Goal: Task Accomplishment & Management: Manage account settings

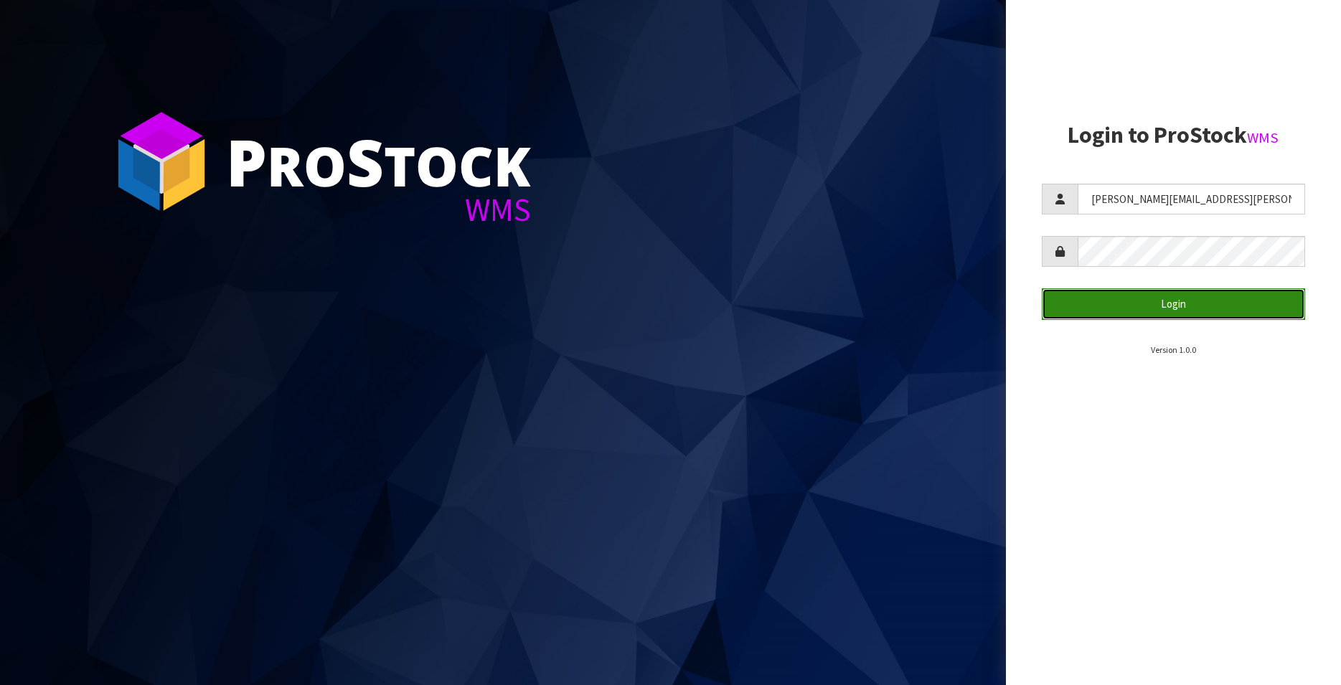
click at [1186, 305] on button "Login" at bounding box center [1172, 303] width 263 height 31
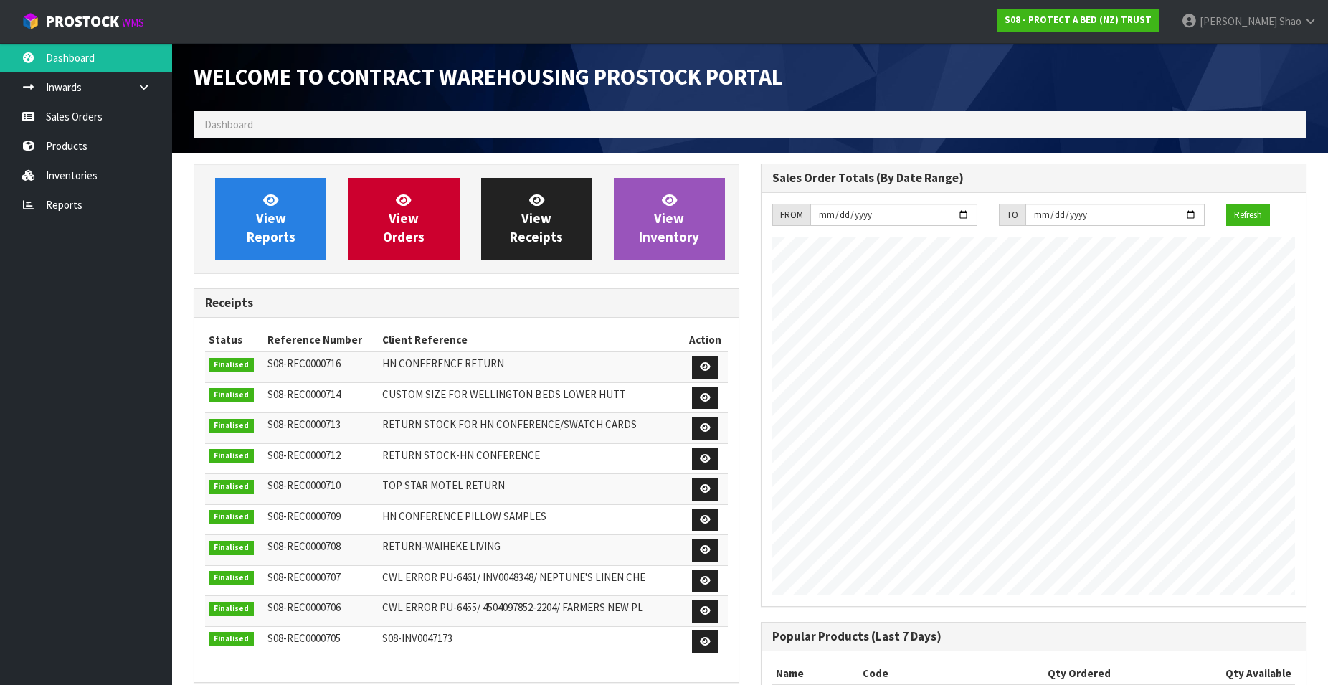
scroll to position [795, 567]
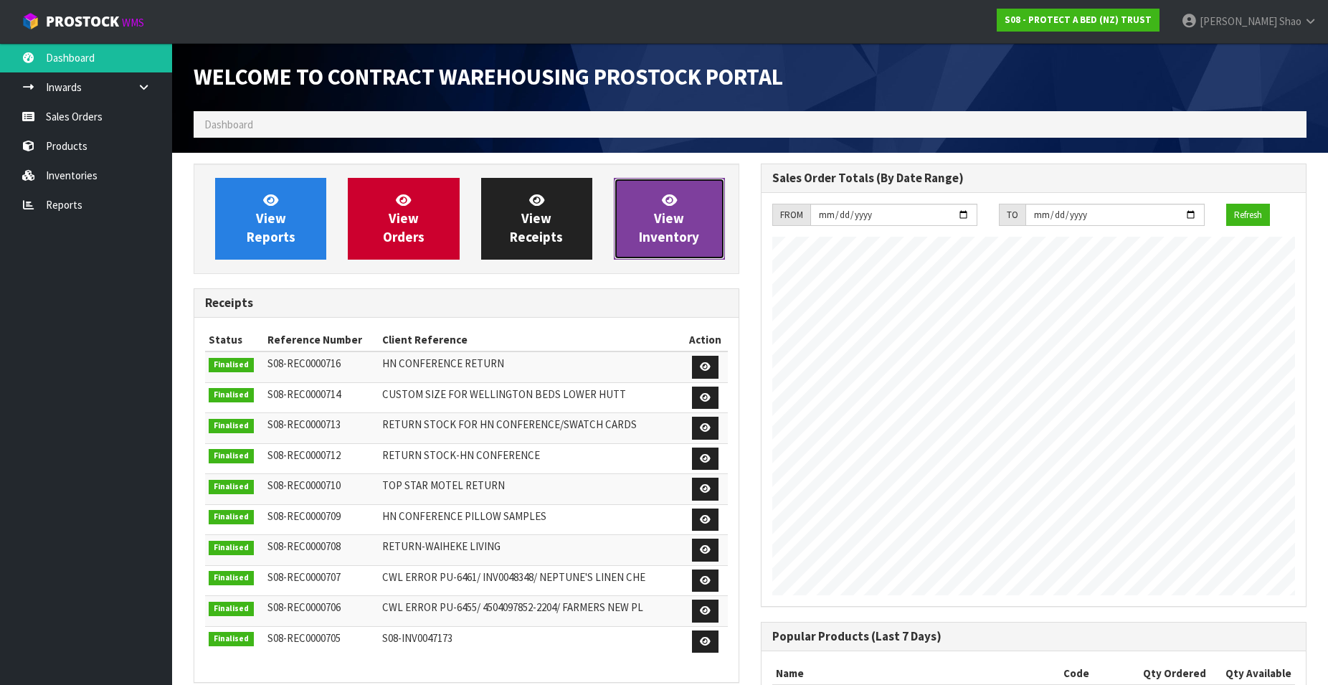
click at [643, 226] on link "View Inventory" at bounding box center [669, 219] width 111 height 82
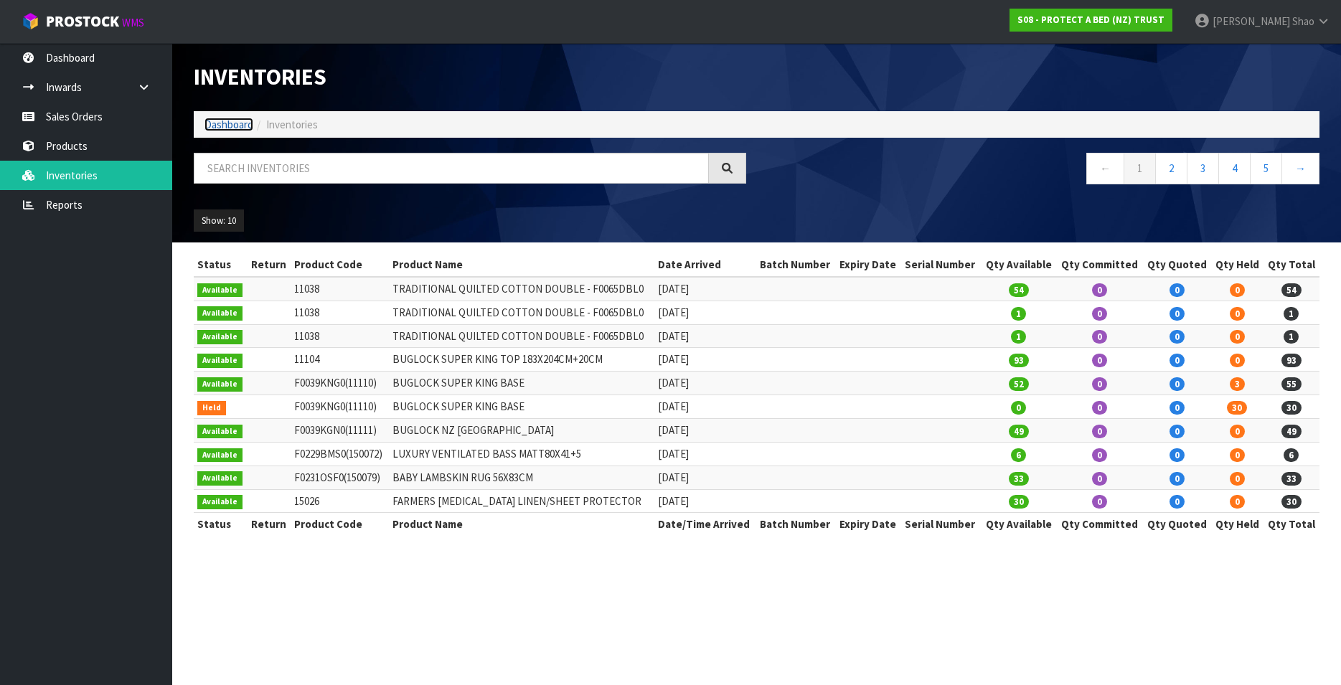
click at [222, 124] on link "Dashboard" at bounding box center [228, 125] width 49 height 14
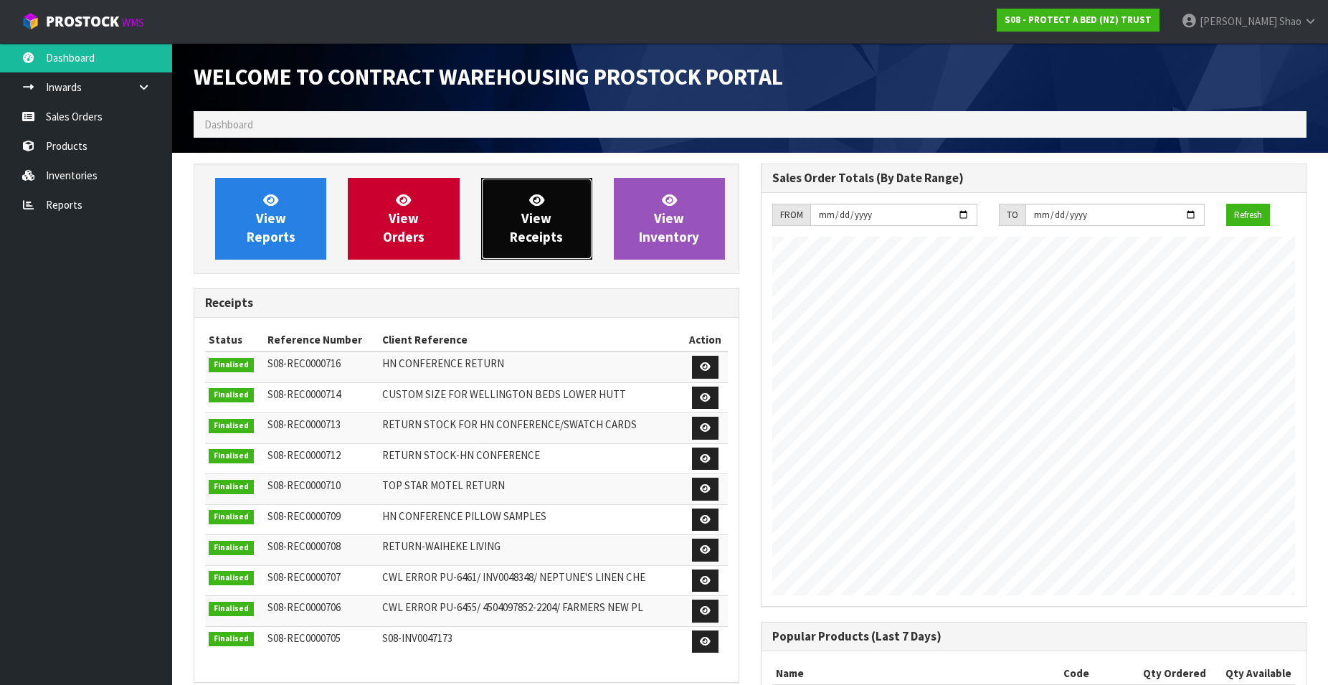
click at [548, 222] on span "View Receipts" at bounding box center [536, 219] width 53 height 54
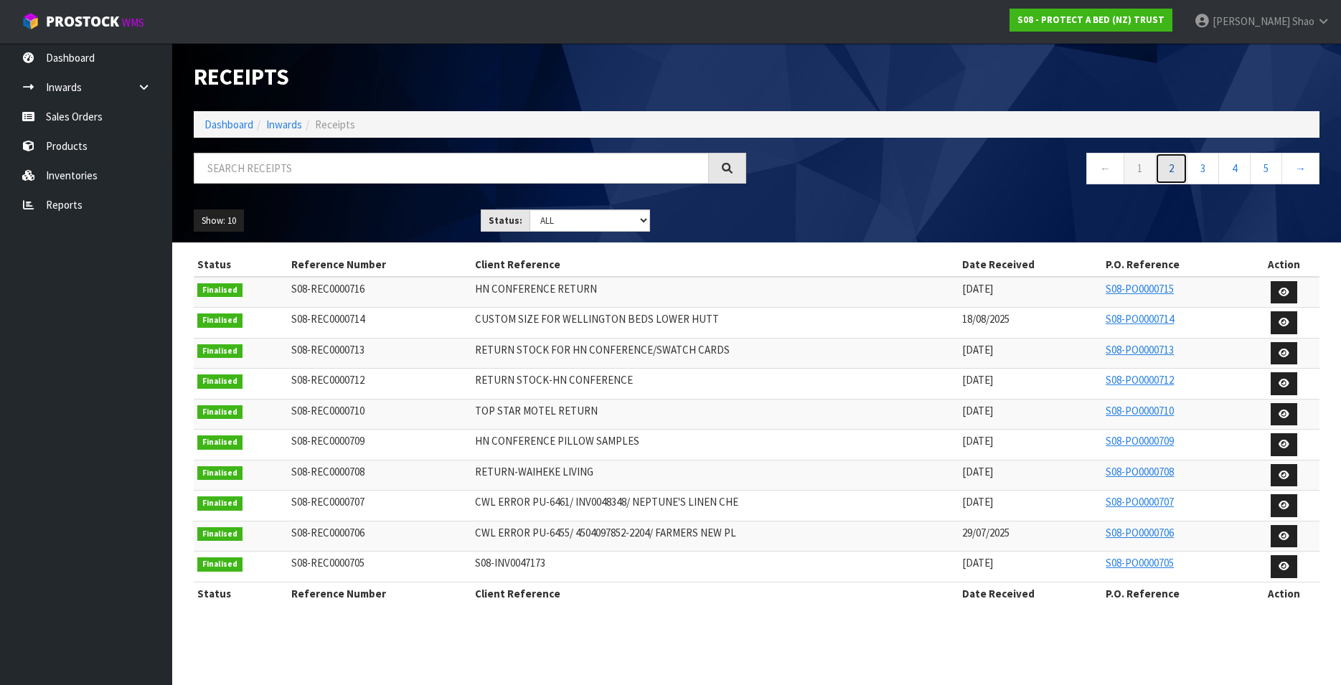
click at [1166, 163] on link "2" at bounding box center [1171, 168] width 32 height 31
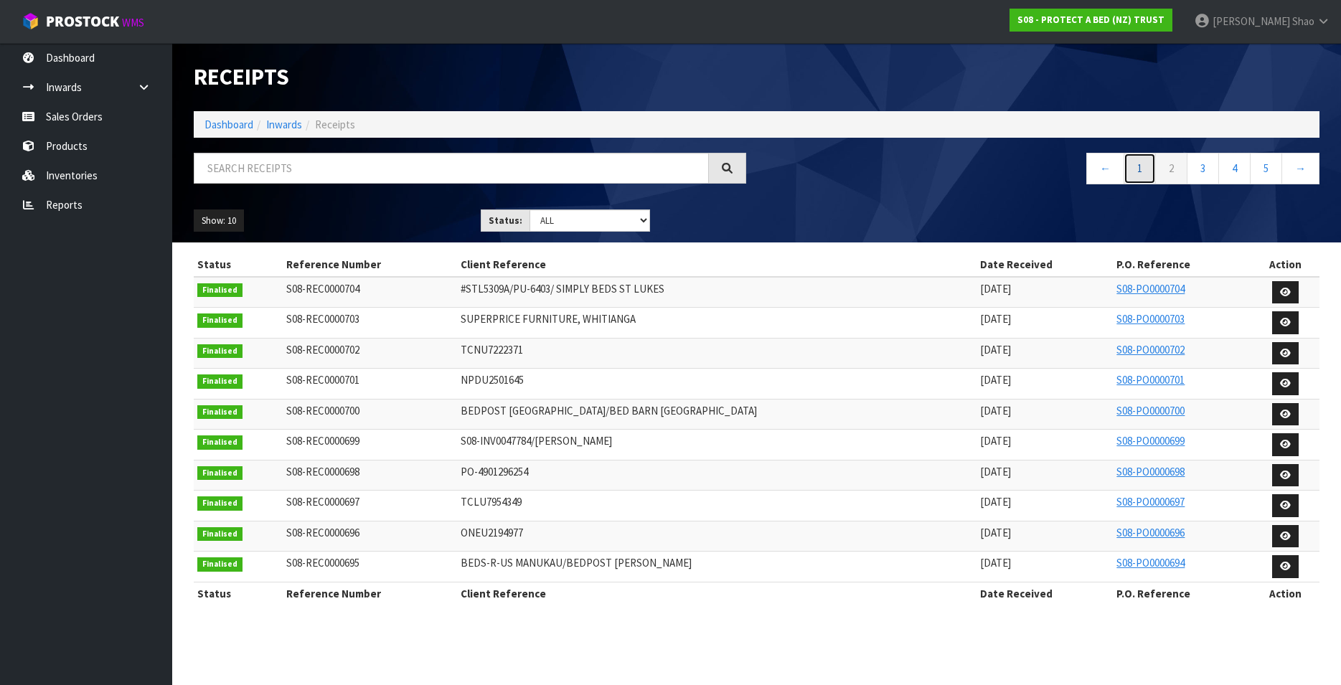
click at [1139, 163] on link "1" at bounding box center [1139, 168] width 32 height 31
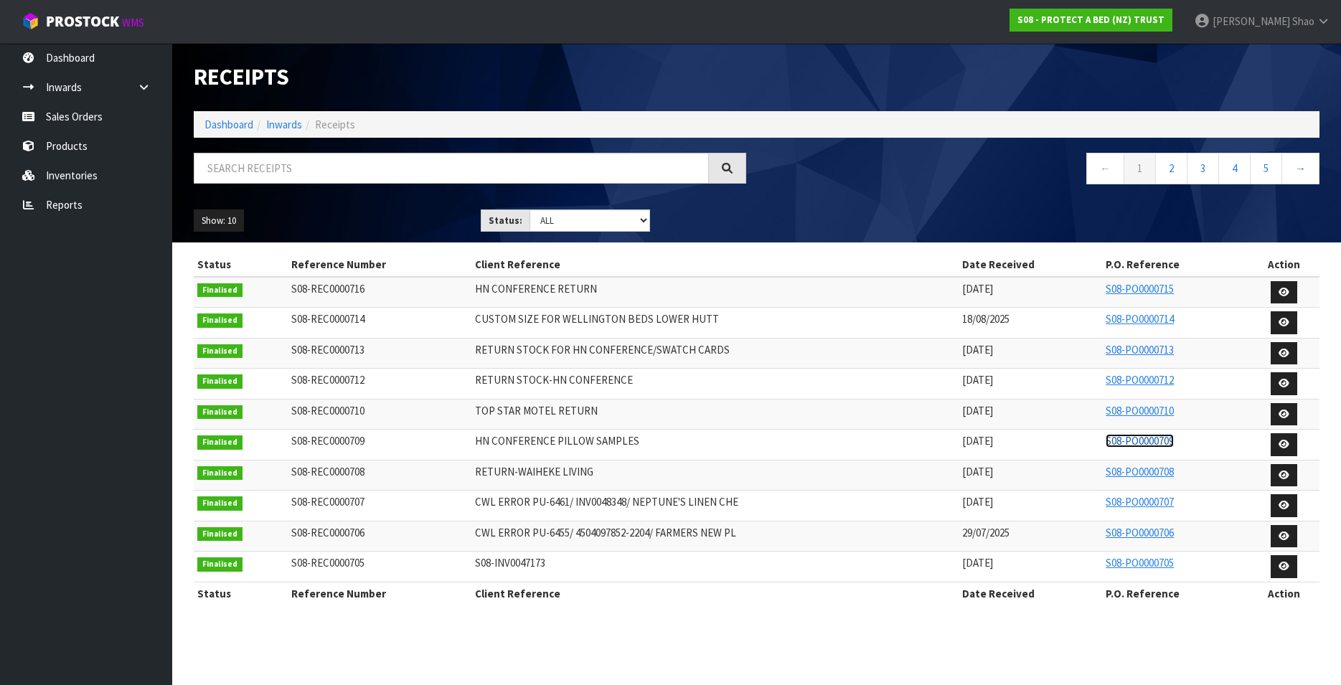
click at [1121, 439] on link "S08-PO0000709" at bounding box center [1139, 441] width 68 height 14
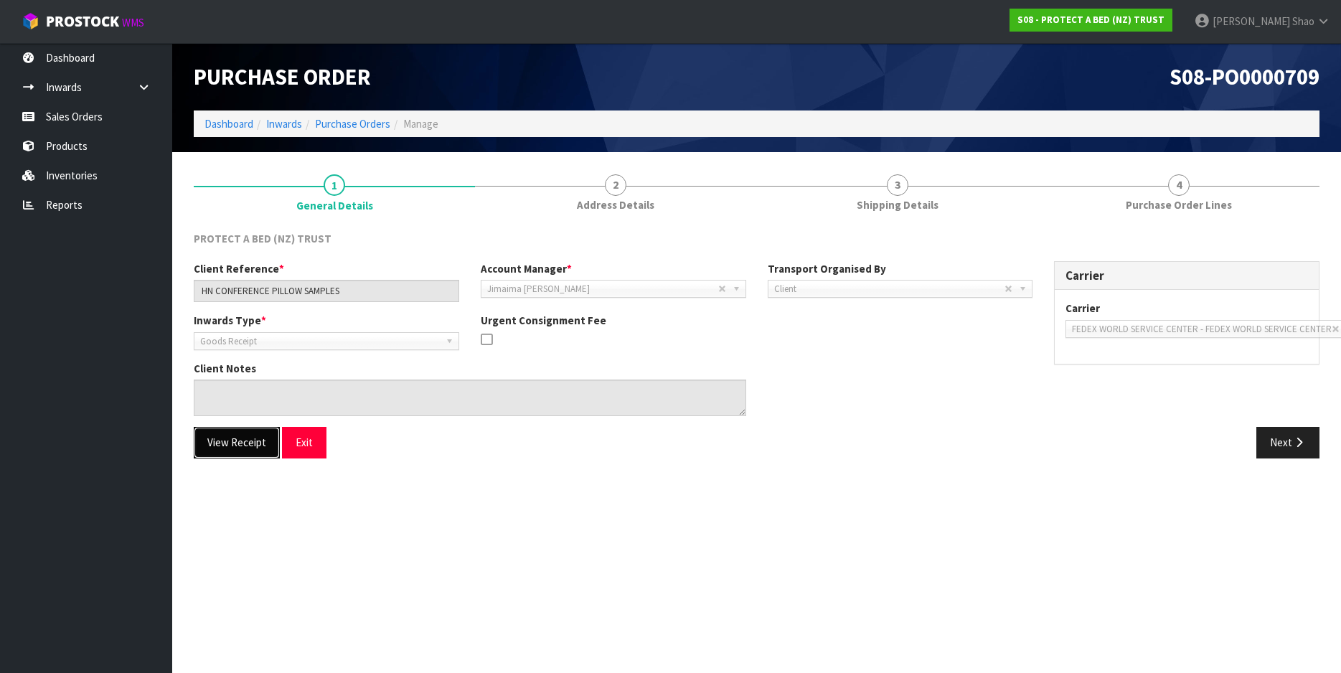
click at [241, 443] on button "View Receipt" at bounding box center [237, 442] width 86 height 31
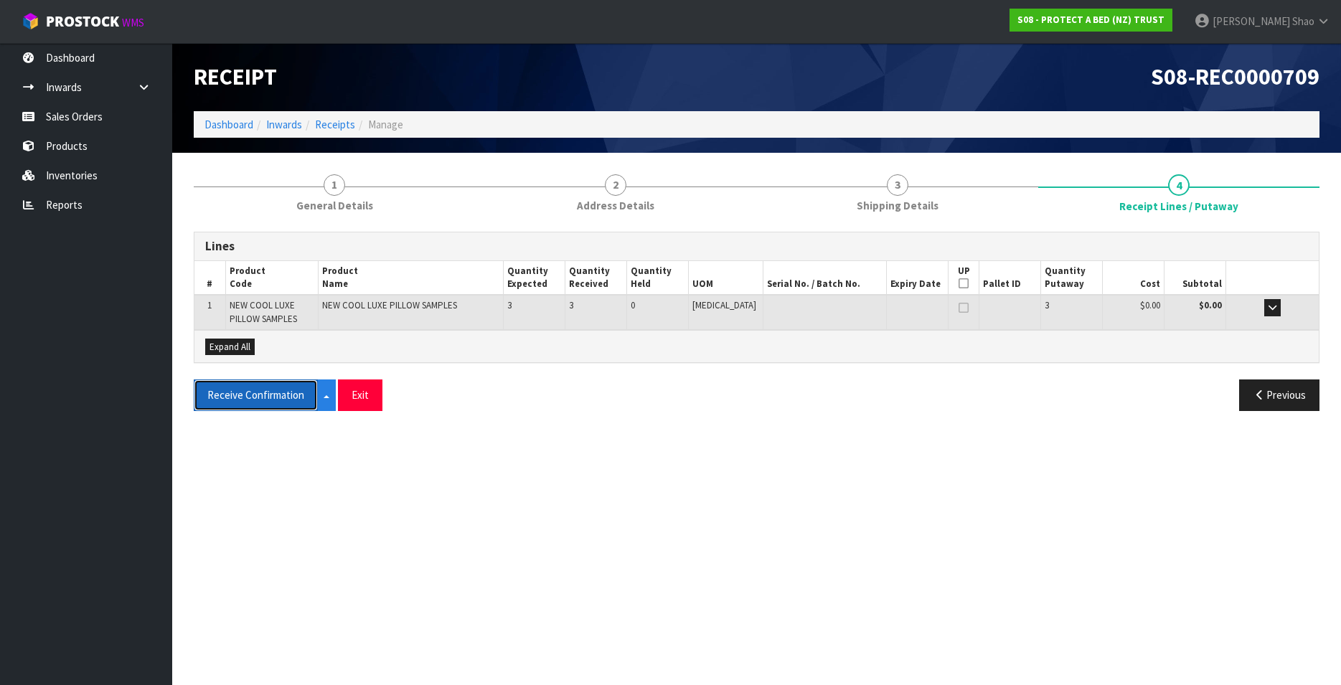
click at [245, 397] on button "Receive Confirmation" at bounding box center [256, 394] width 124 height 31
click at [329, 124] on link "Receipts" at bounding box center [335, 125] width 40 height 14
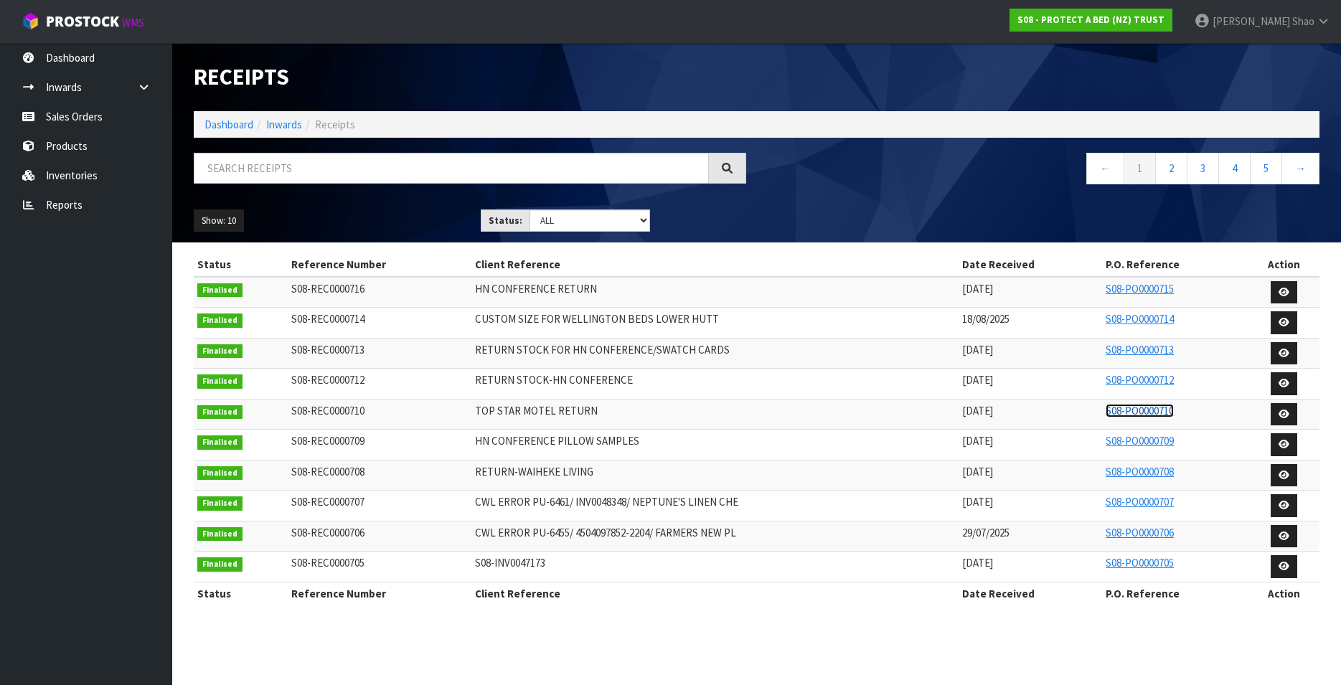
click at [1148, 410] on link "S08-PO0000710" at bounding box center [1139, 411] width 68 height 14
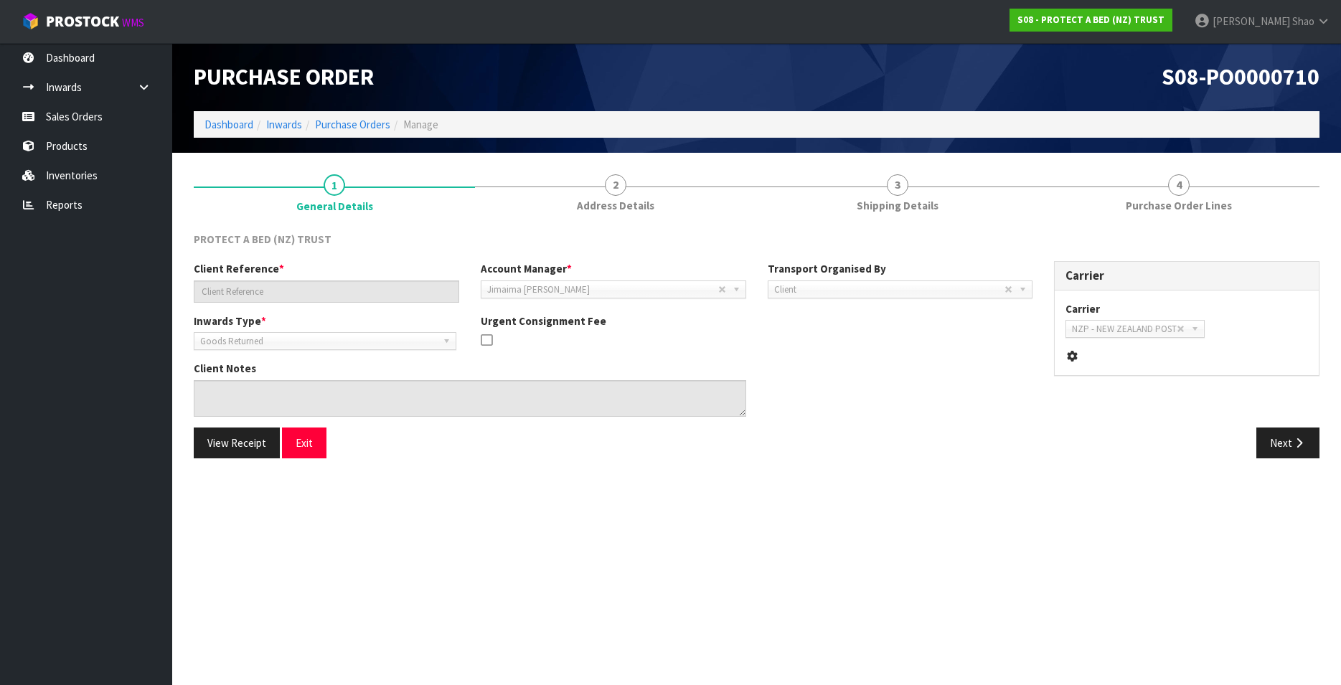
type input "TOP STAR MOTEL RETURN"
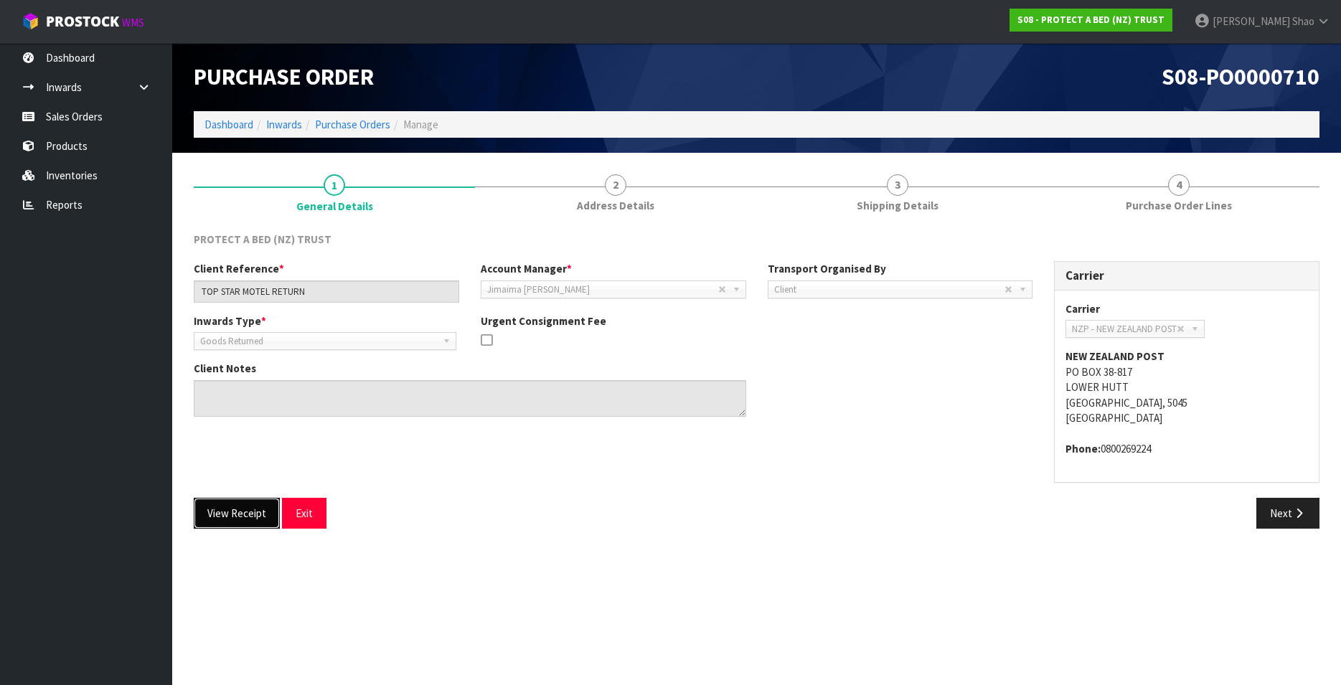
click at [239, 511] on button "View Receipt" at bounding box center [237, 513] width 86 height 31
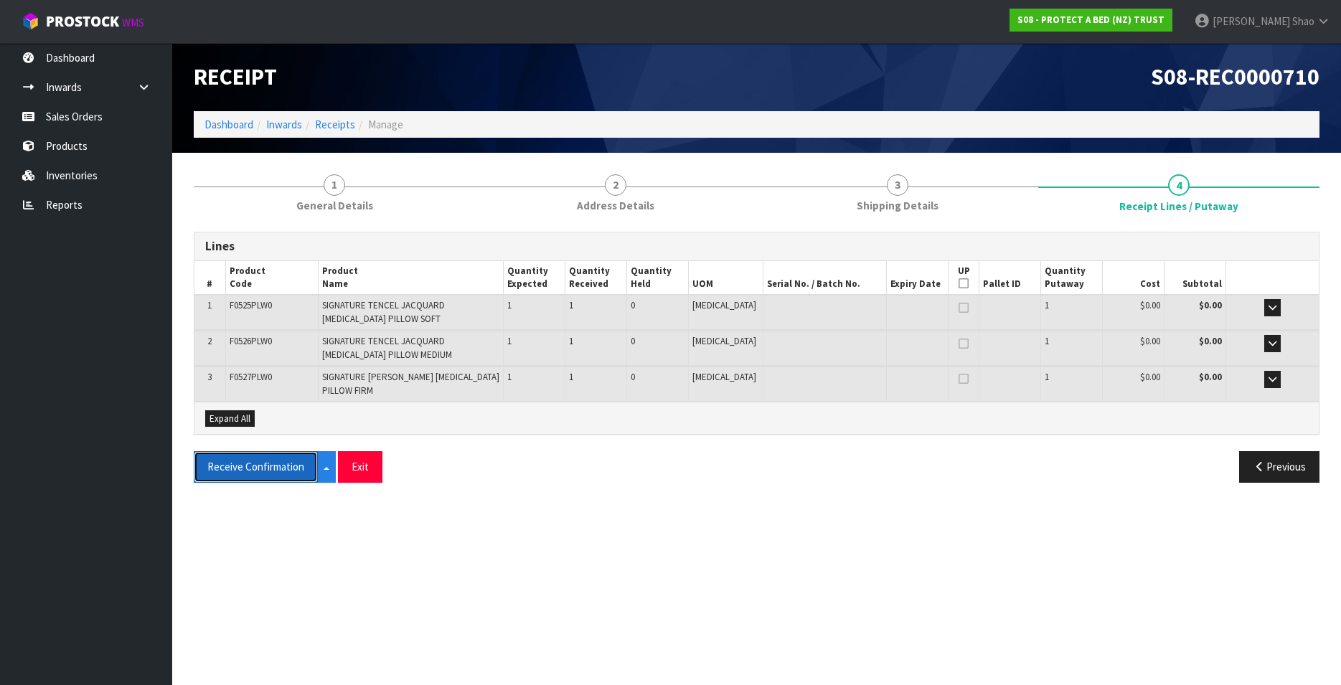
click at [235, 471] on button "Receive Confirmation" at bounding box center [256, 466] width 124 height 31
click at [333, 123] on link "Receipts" at bounding box center [335, 125] width 40 height 14
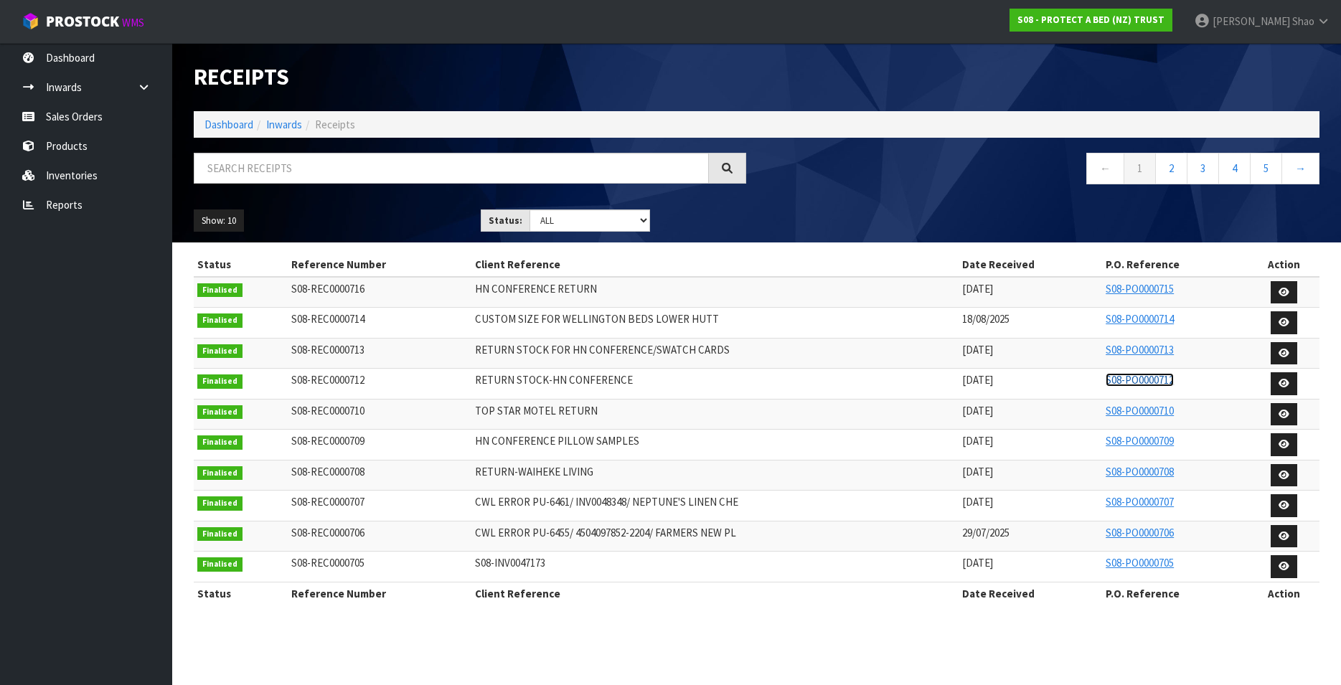
click at [1125, 382] on link "S08-PO0000712" at bounding box center [1139, 380] width 68 height 14
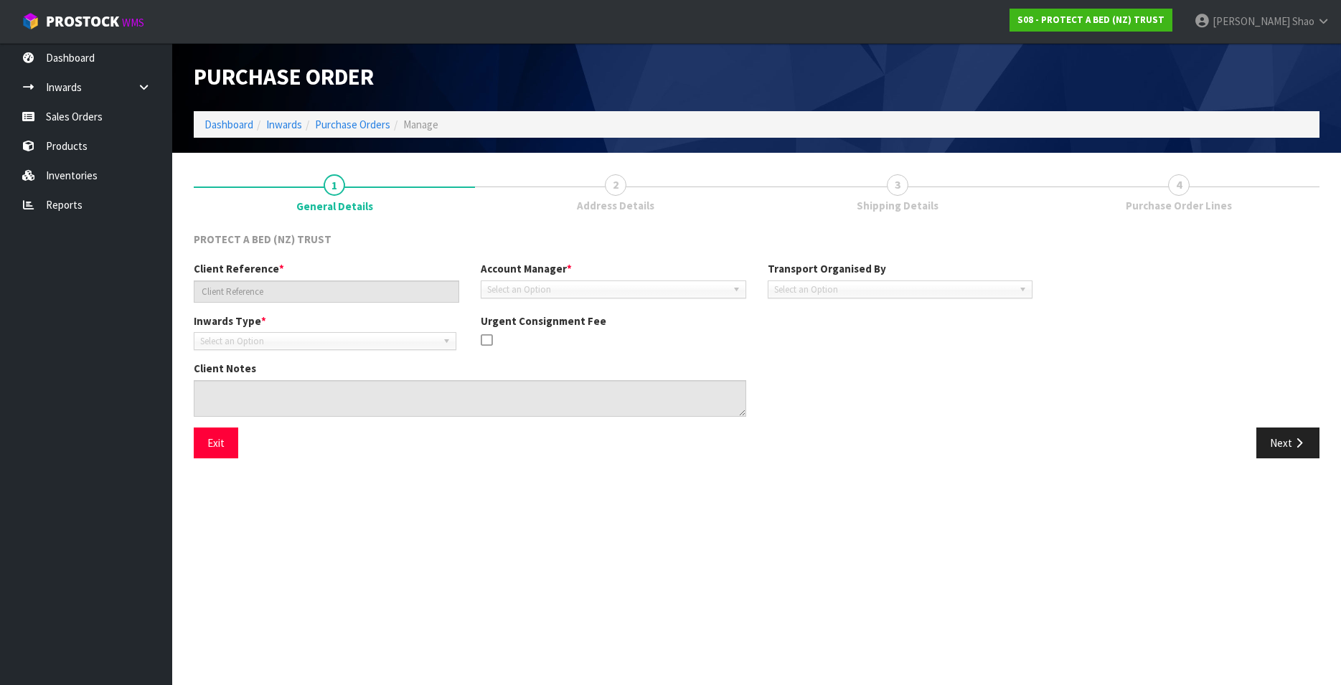
type input "RETURN STOCK-HN CONFERENCE"
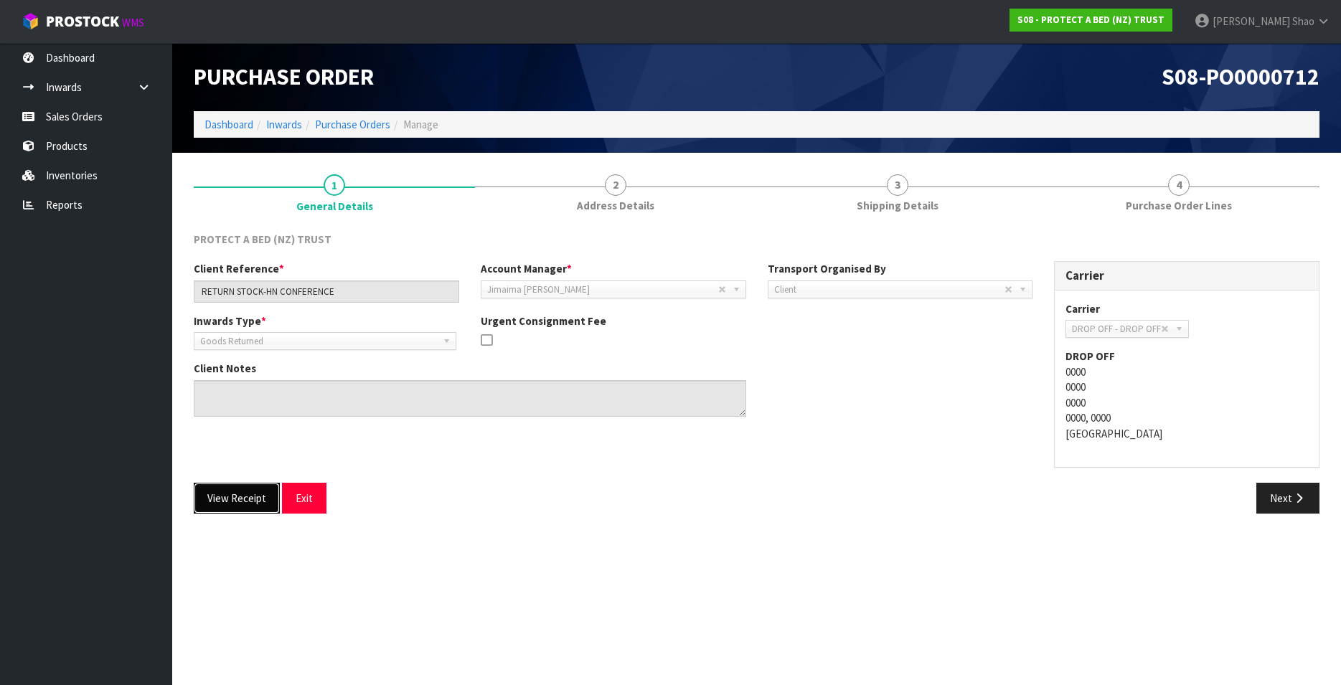
click at [221, 504] on button "View Receipt" at bounding box center [237, 498] width 86 height 31
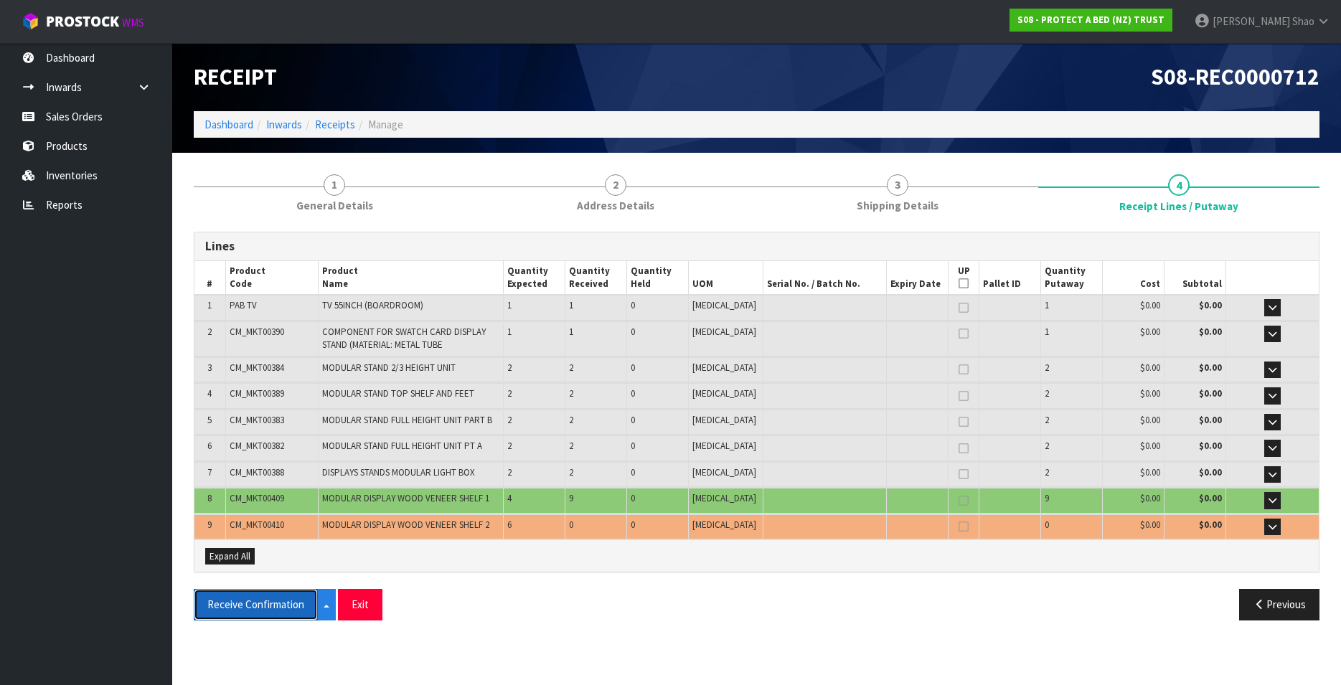
click at [254, 613] on button "Receive Confirmation" at bounding box center [256, 604] width 124 height 31
click at [323, 123] on link "Receipts" at bounding box center [335, 125] width 40 height 14
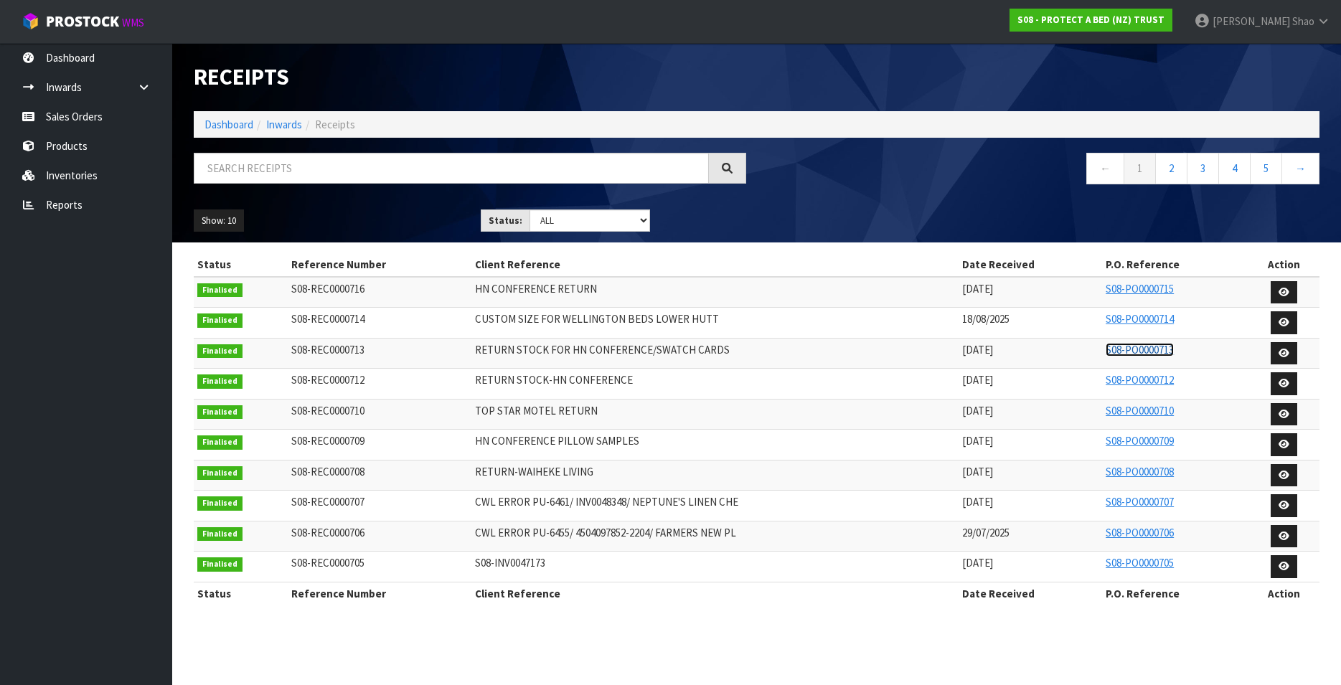
click at [1152, 349] on link "S08-PO0000713" at bounding box center [1139, 350] width 68 height 14
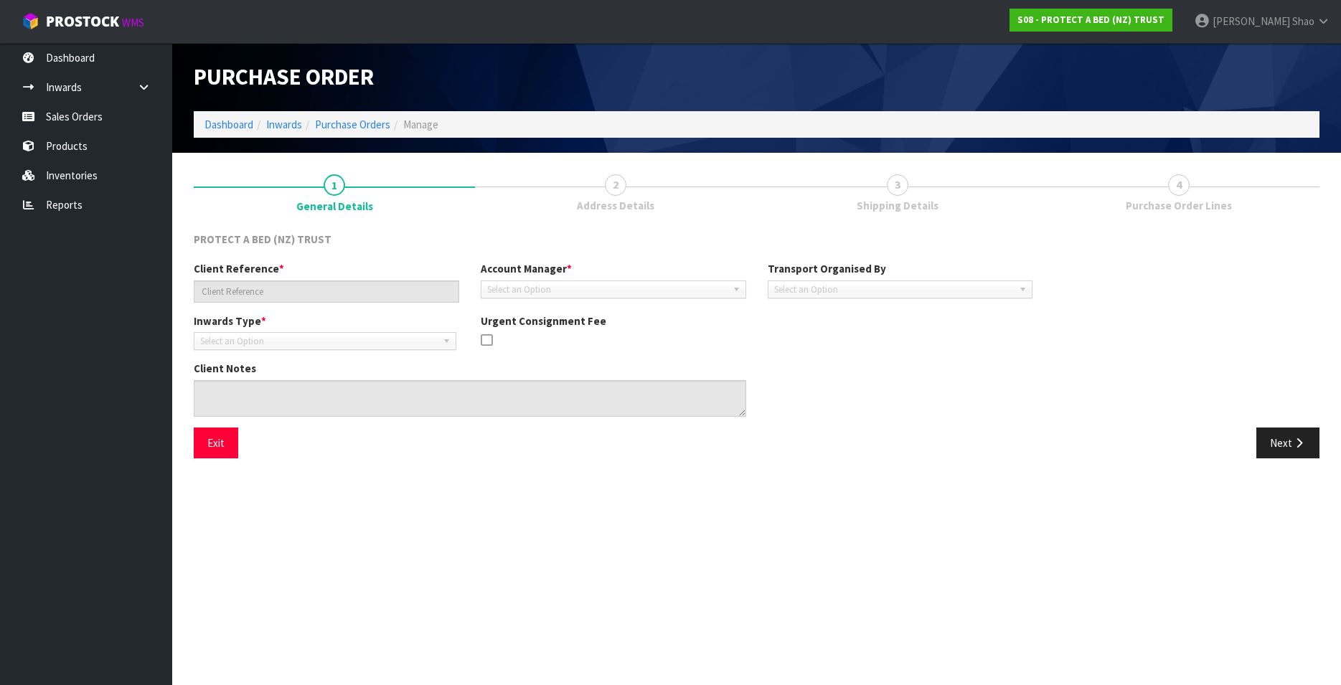
type input "RETURN STOCK FOR HN CONFERENCE/SWATCH CARDS"
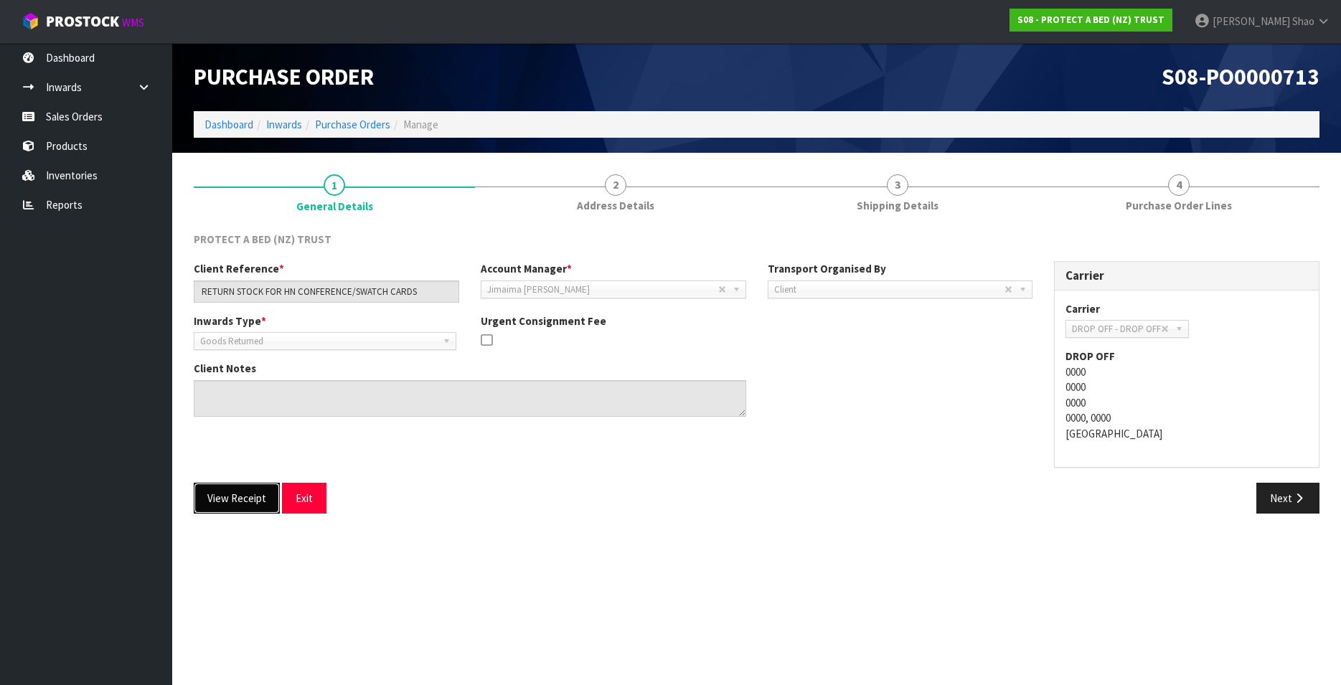
click at [221, 499] on button "View Receipt" at bounding box center [237, 498] width 86 height 31
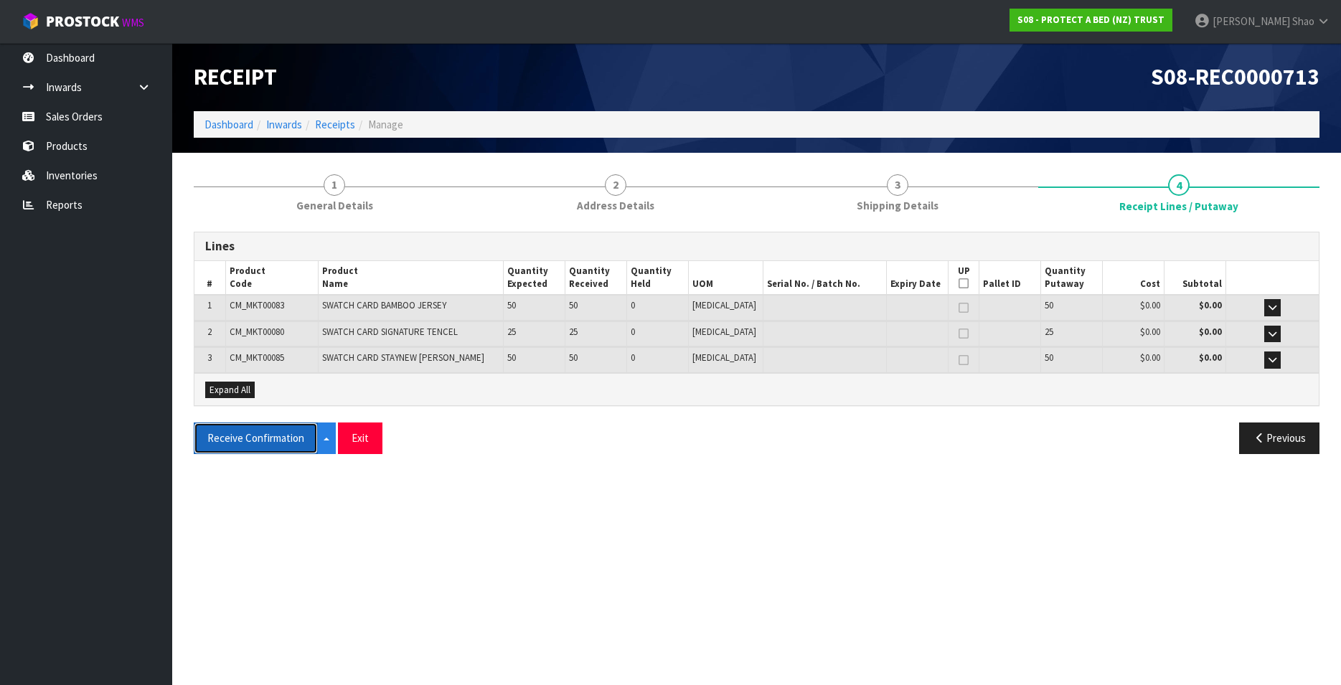
click at [259, 439] on button "Receive Confirmation" at bounding box center [256, 437] width 124 height 31
click at [370, 443] on button "Exit" at bounding box center [376, 437] width 44 height 31
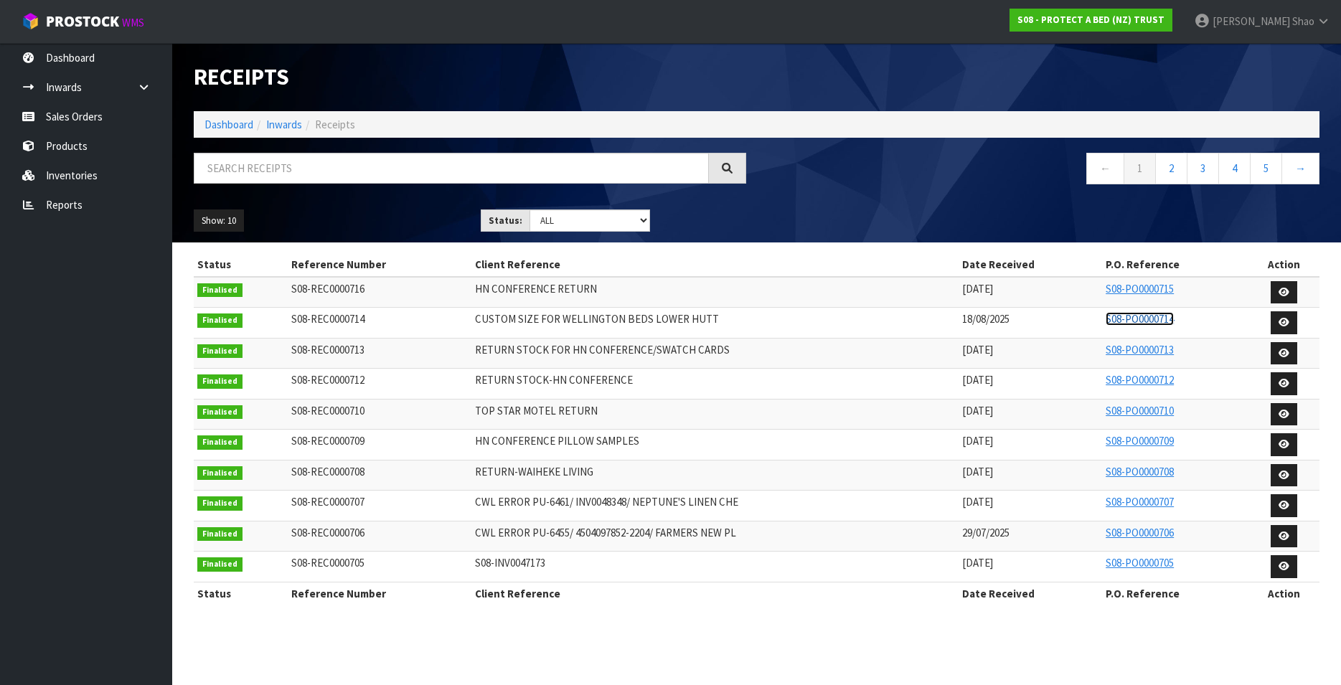
click at [1147, 319] on link "S08-PO0000714" at bounding box center [1139, 319] width 68 height 14
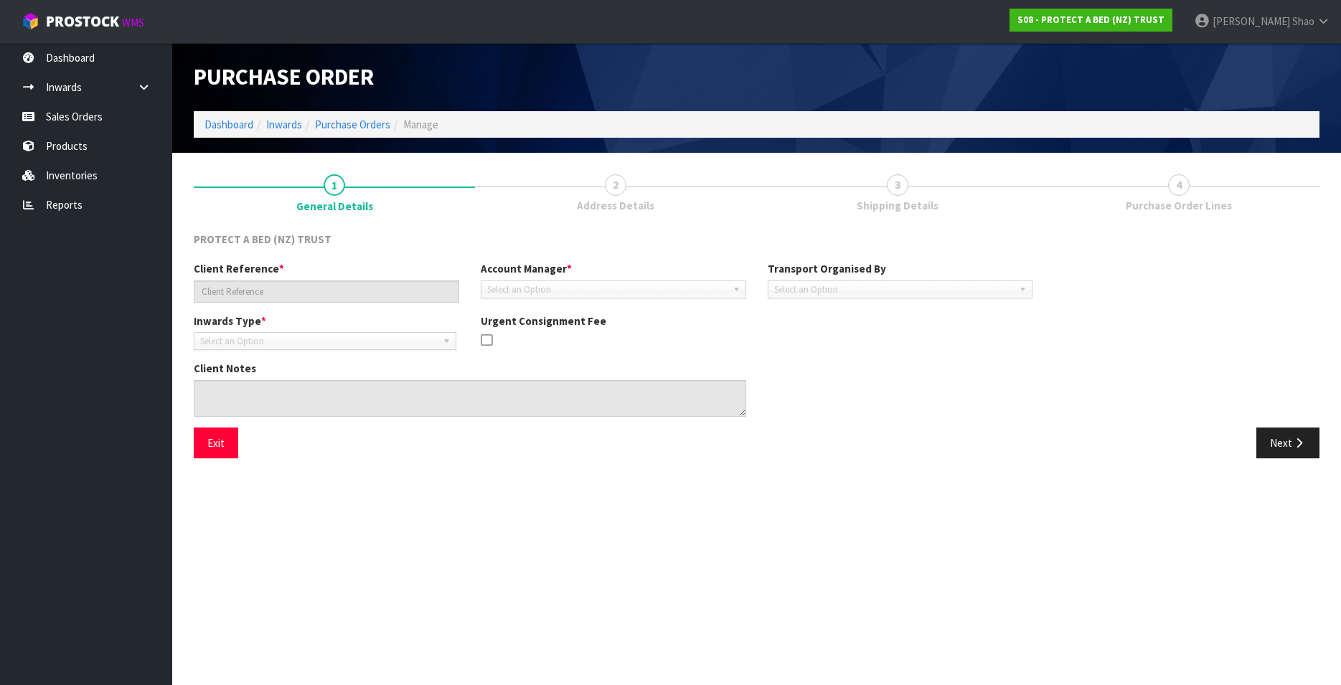
type input "CUSTOM SIZE FOR WELLINGTON BEDS LOWER HUTT"
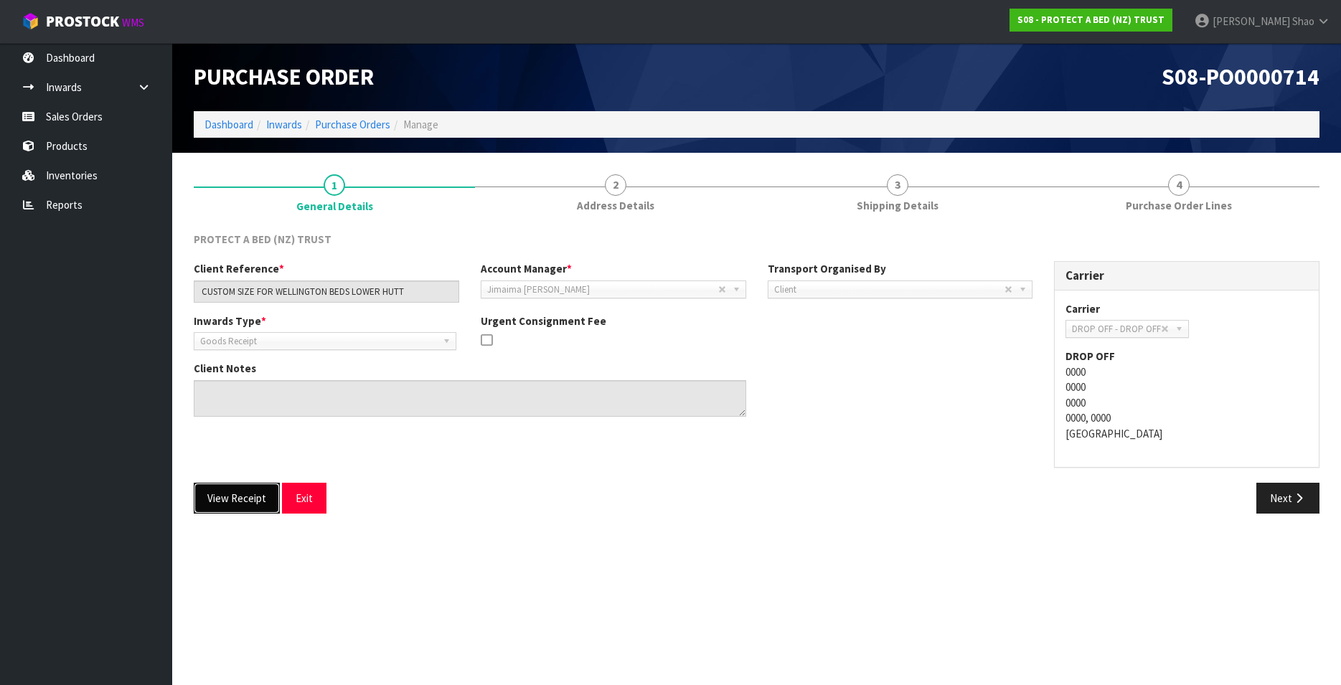
click at [230, 499] on button "View Receipt" at bounding box center [237, 498] width 86 height 31
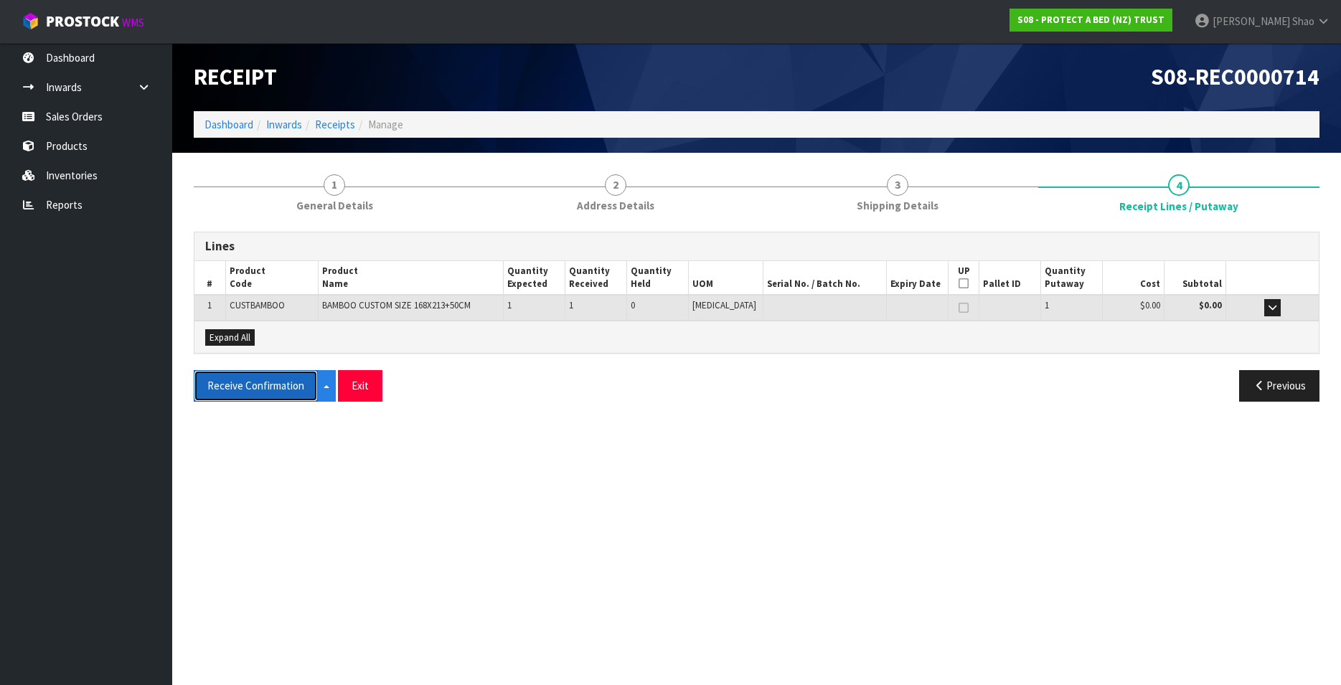
click at [250, 384] on button "Receive Confirmation" at bounding box center [256, 385] width 124 height 31
click at [326, 126] on link "Receipts" at bounding box center [335, 125] width 40 height 14
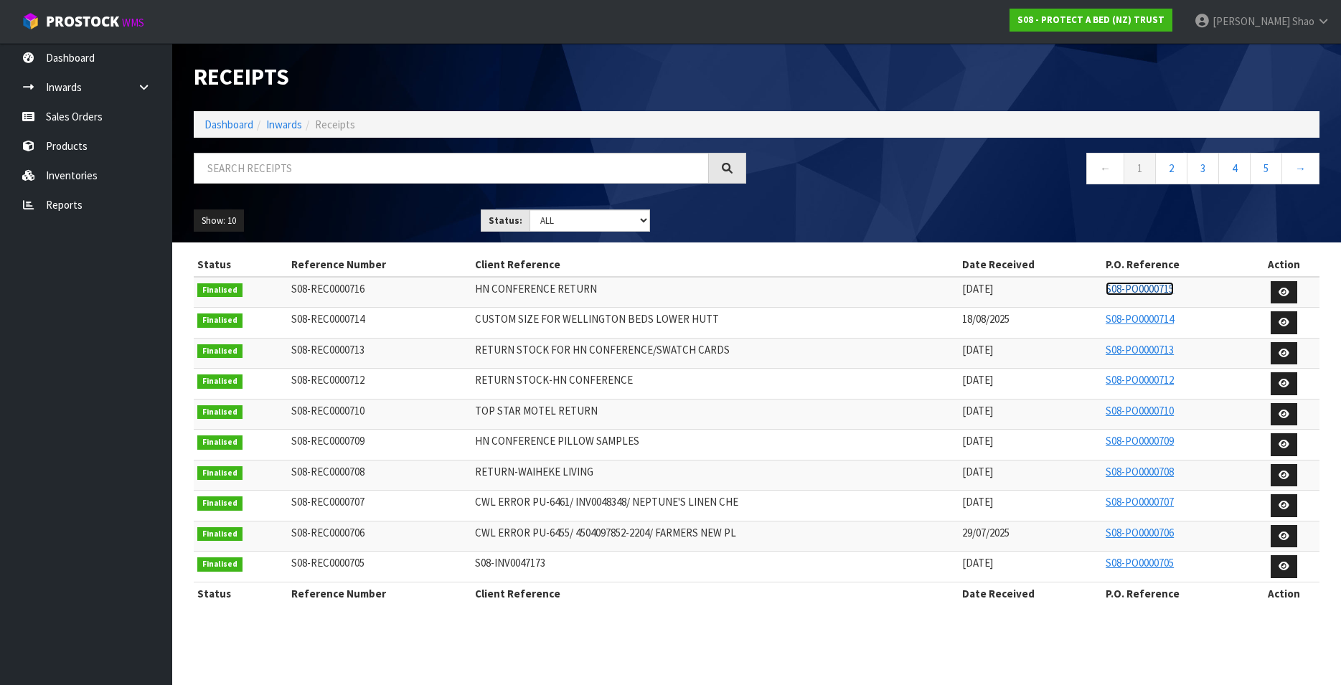
click at [1138, 285] on link "S08-PO0000715" at bounding box center [1139, 289] width 68 height 14
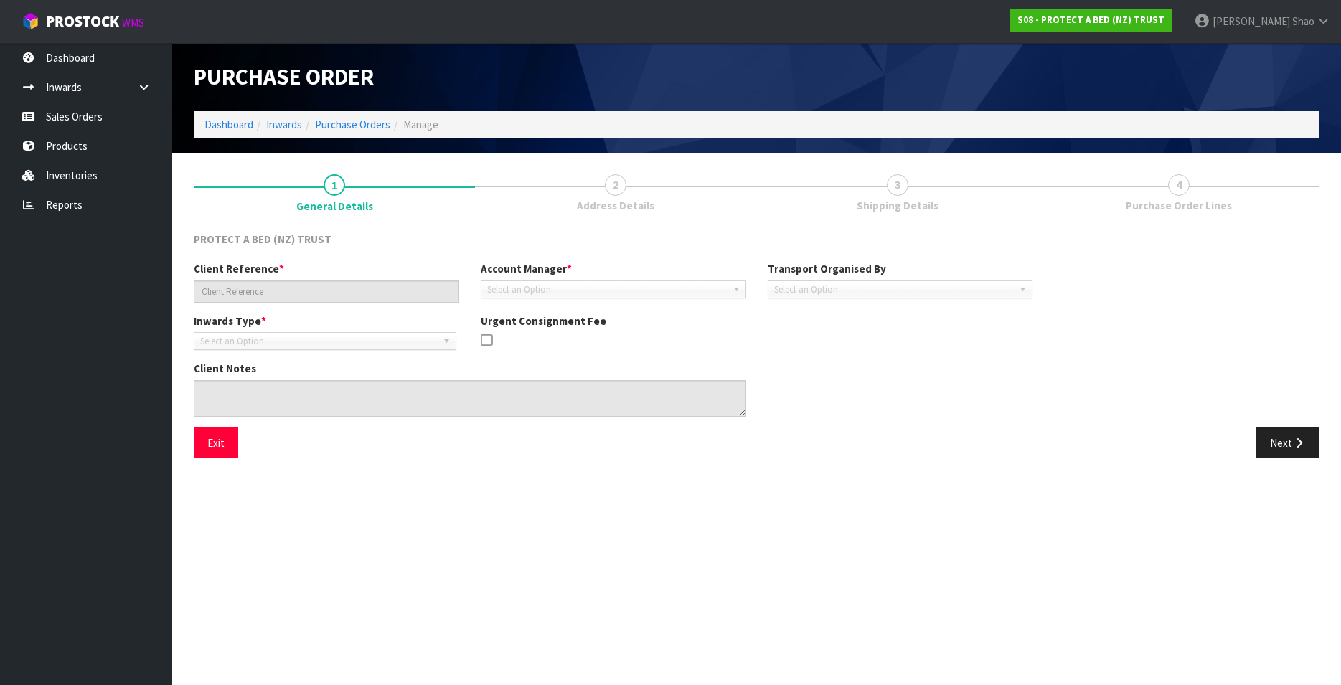
type input "HN CONFERENCE RETURN"
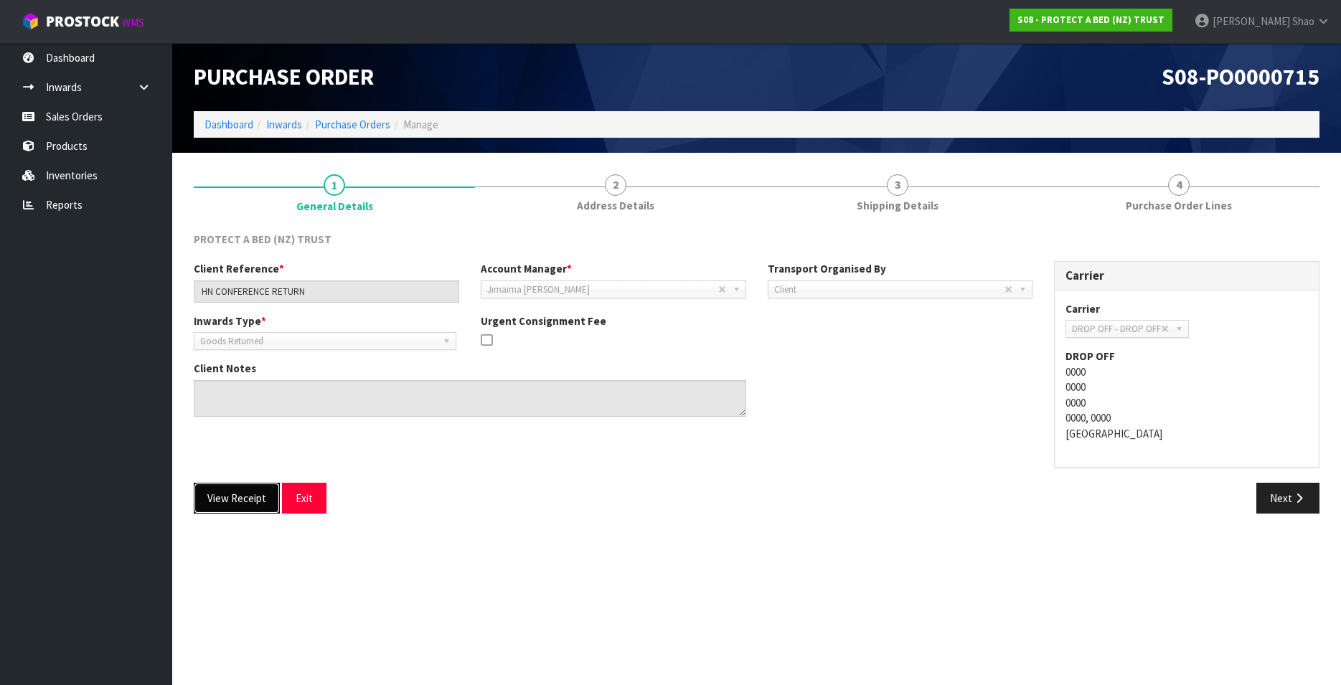
click at [221, 499] on button "View Receipt" at bounding box center [237, 498] width 86 height 31
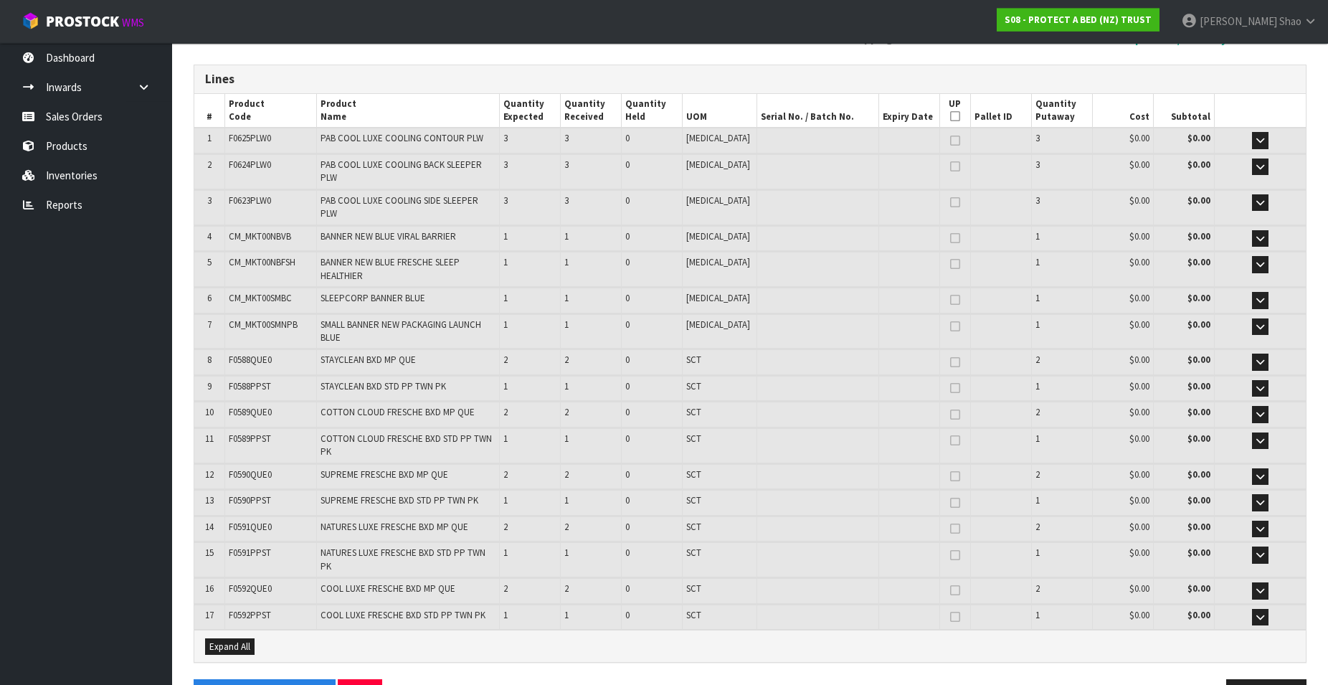
scroll to position [176, 0]
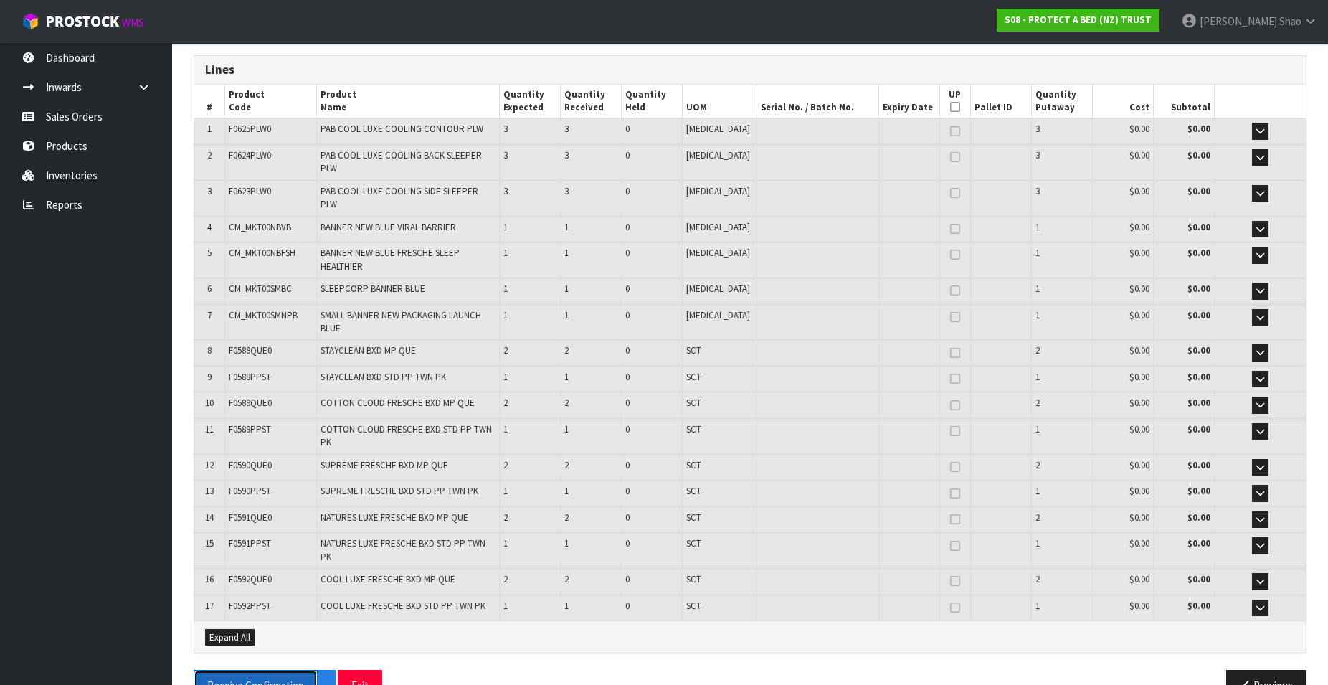
click at [233, 670] on button "Receive Confirmation" at bounding box center [256, 685] width 124 height 31
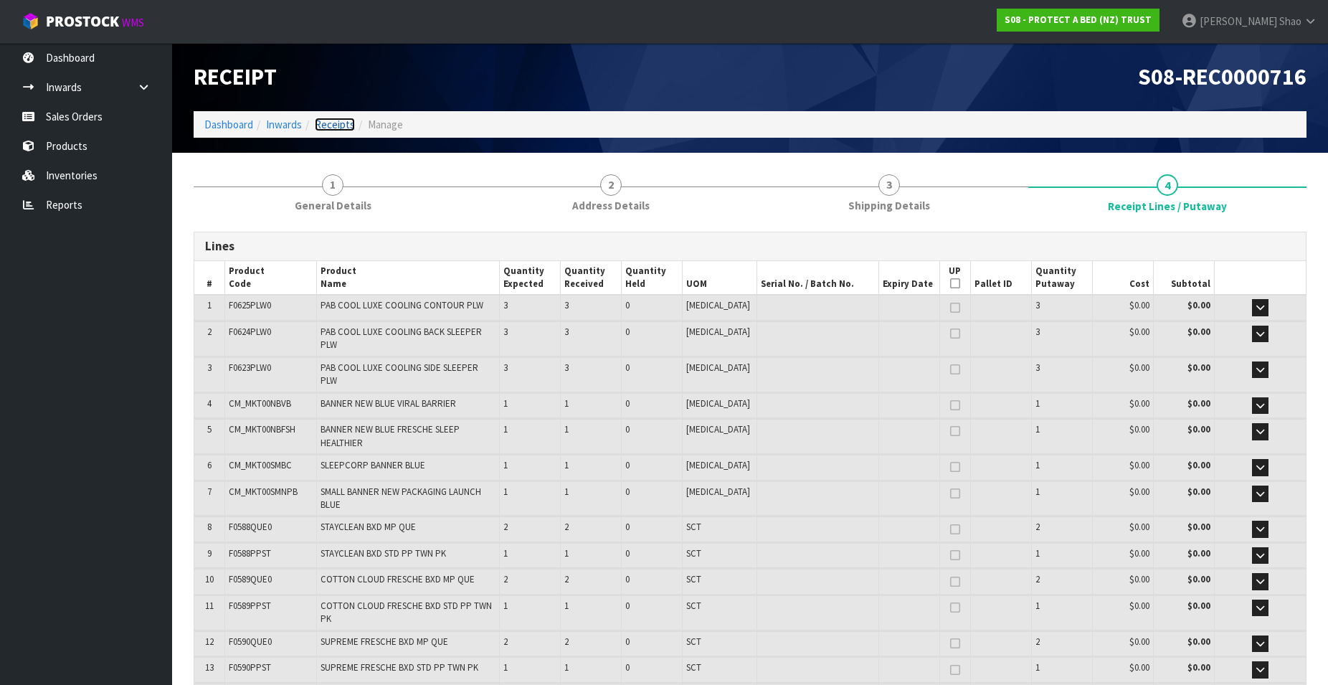
click at [332, 124] on link "Receipts" at bounding box center [335, 125] width 40 height 14
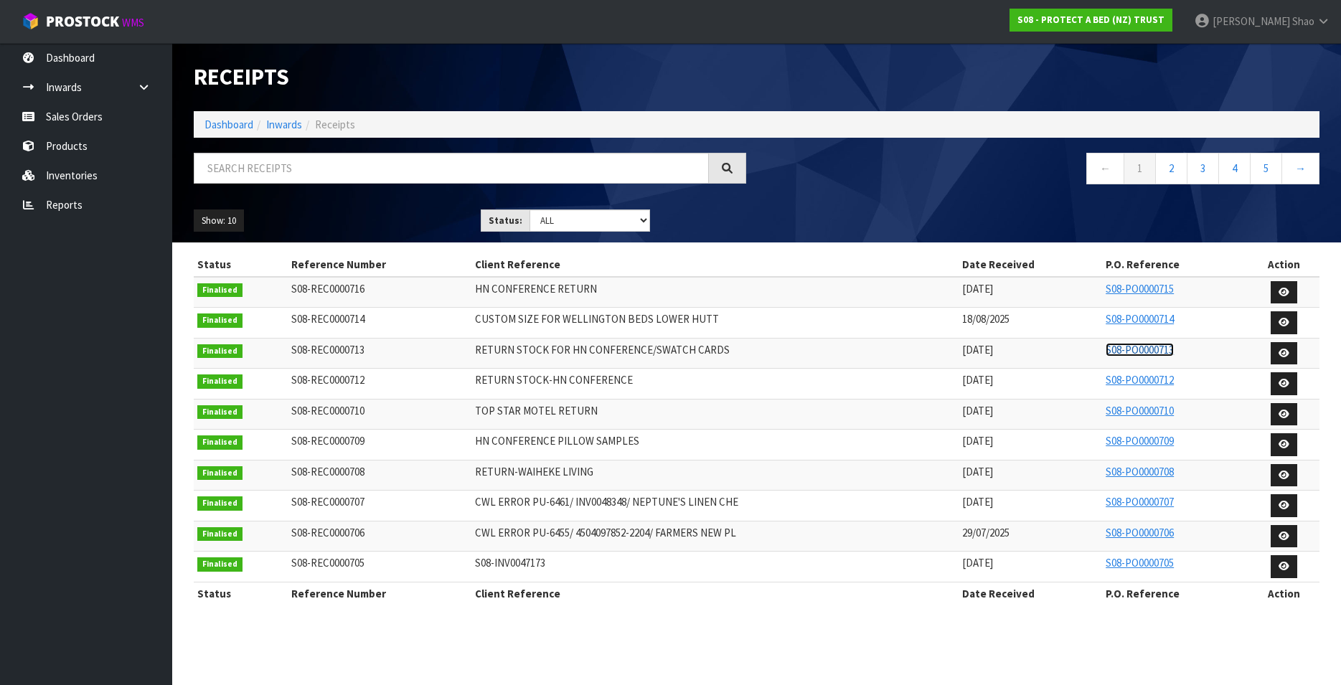
click at [1138, 350] on link "S08-PO0000713" at bounding box center [1139, 350] width 68 height 14
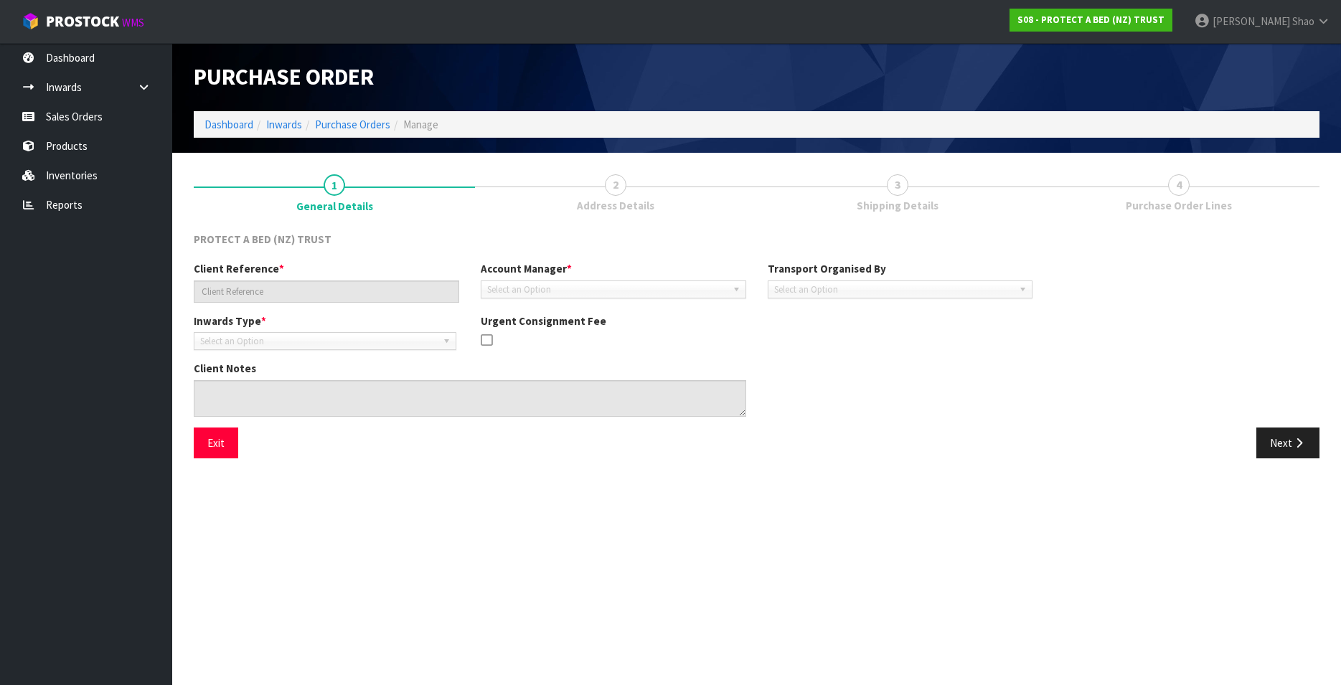
type input "RETURN STOCK FOR HN CONFERENCE/SWATCH CARDS"
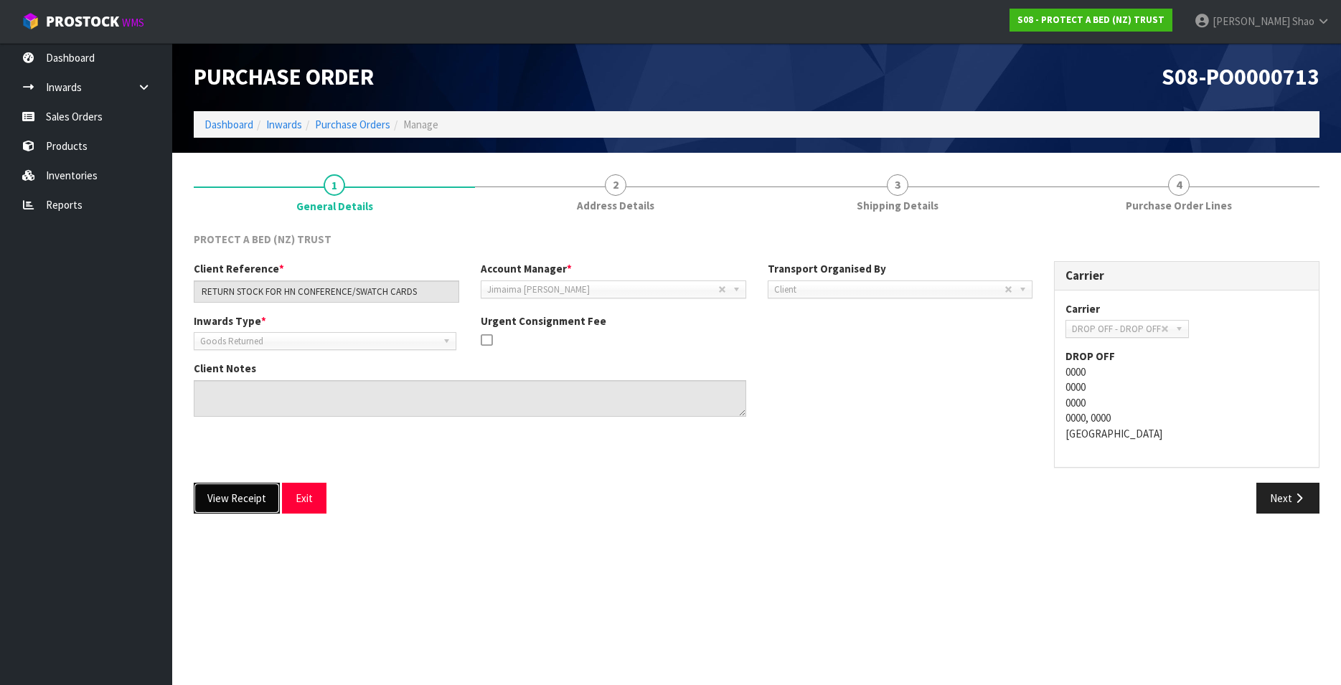
click at [234, 505] on button "View Receipt" at bounding box center [237, 498] width 86 height 31
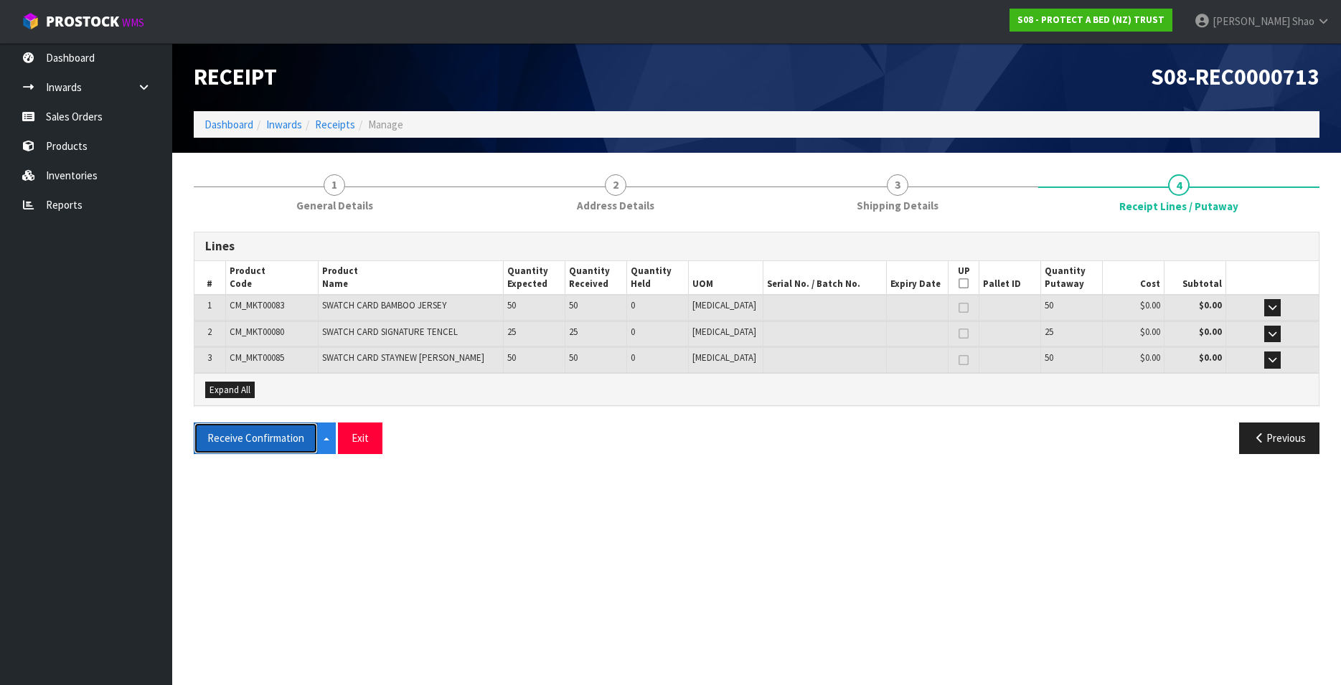
click at [226, 440] on button "Receive Confirmation" at bounding box center [256, 437] width 124 height 31
click at [242, 125] on link "Dashboard" at bounding box center [228, 125] width 49 height 14
